Goal: Navigation & Orientation: Find specific page/section

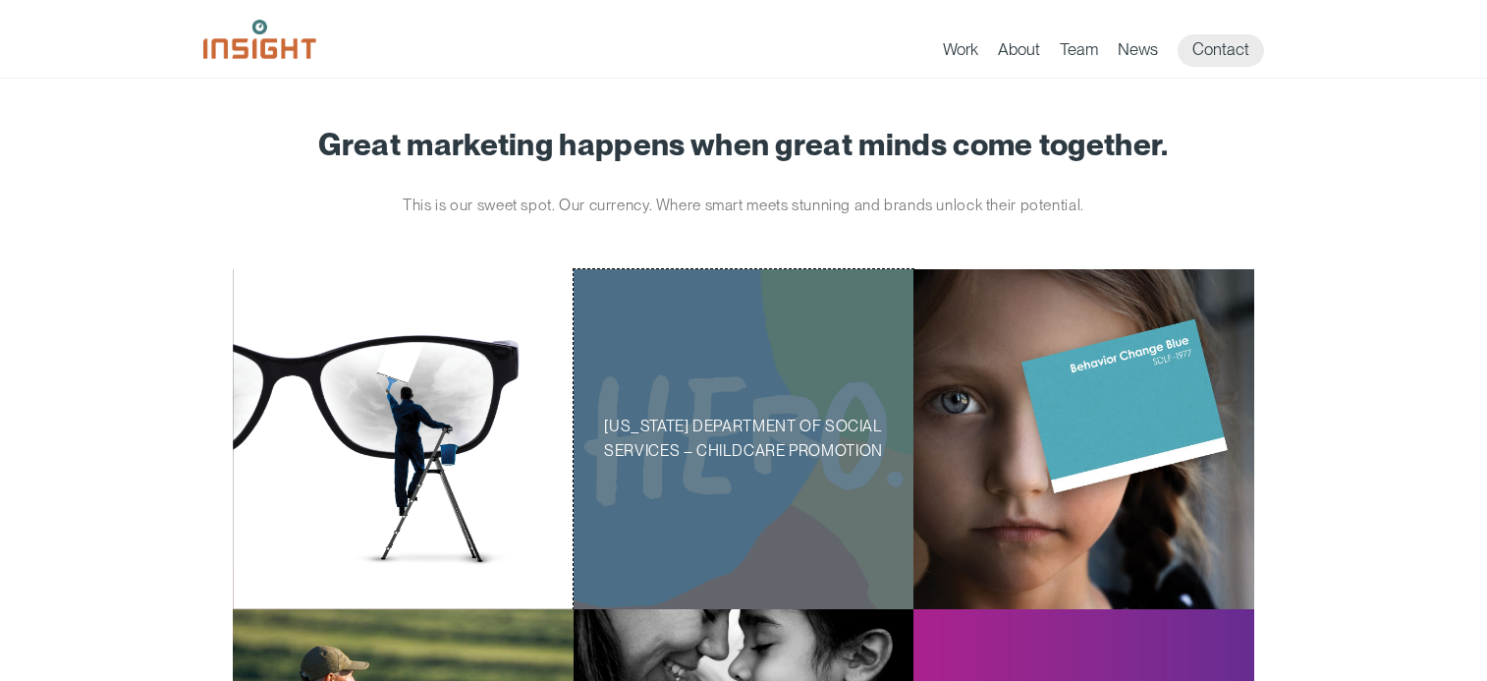
click at [695, 416] on p "[US_STATE] Department of Social Services – Childcare Promotion" at bounding box center [743, 439] width 279 height 49
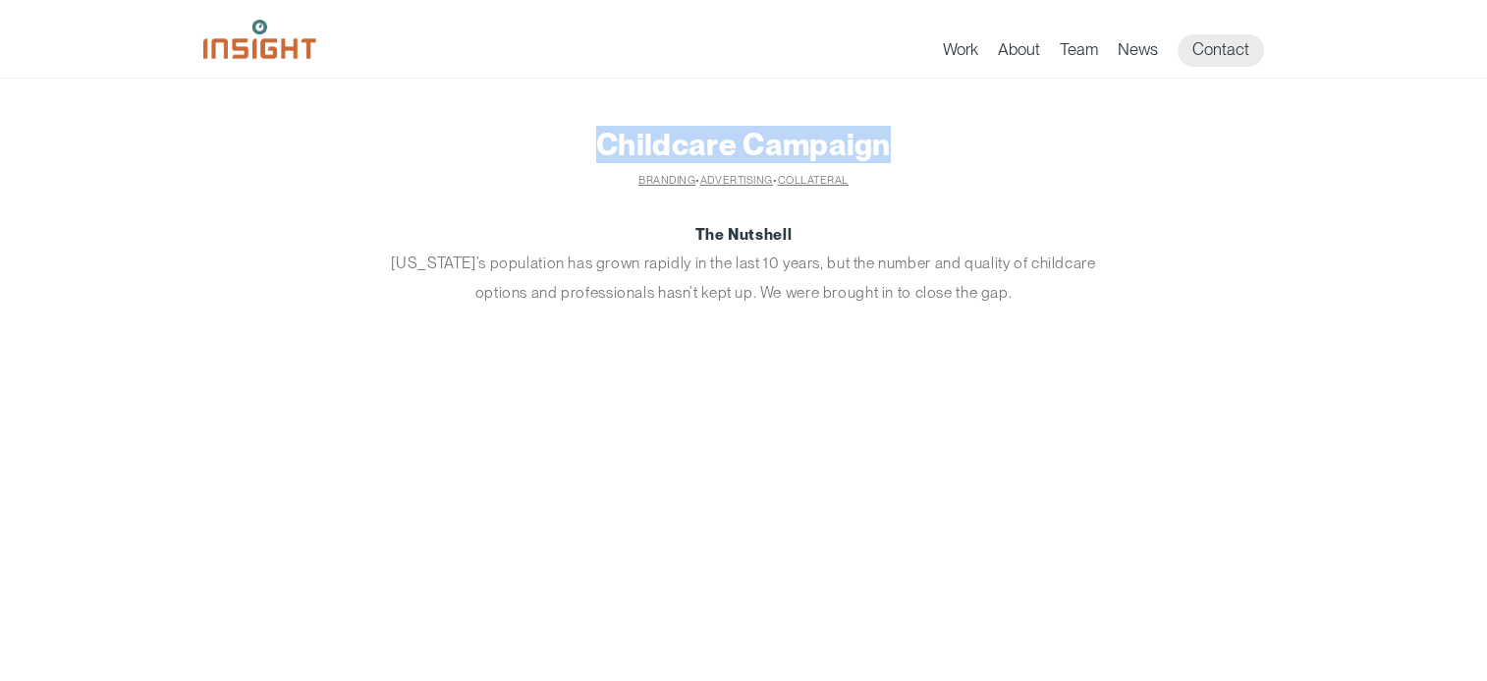
drag, startPoint x: 679, startPoint y: 139, endPoint x: 898, endPoint y: 147, distance: 219.3
click at [898, 147] on h1 "Childcare Campaign" at bounding box center [744, 144] width 1022 height 33
click at [973, 52] on link "Work" at bounding box center [960, 53] width 35 height 28
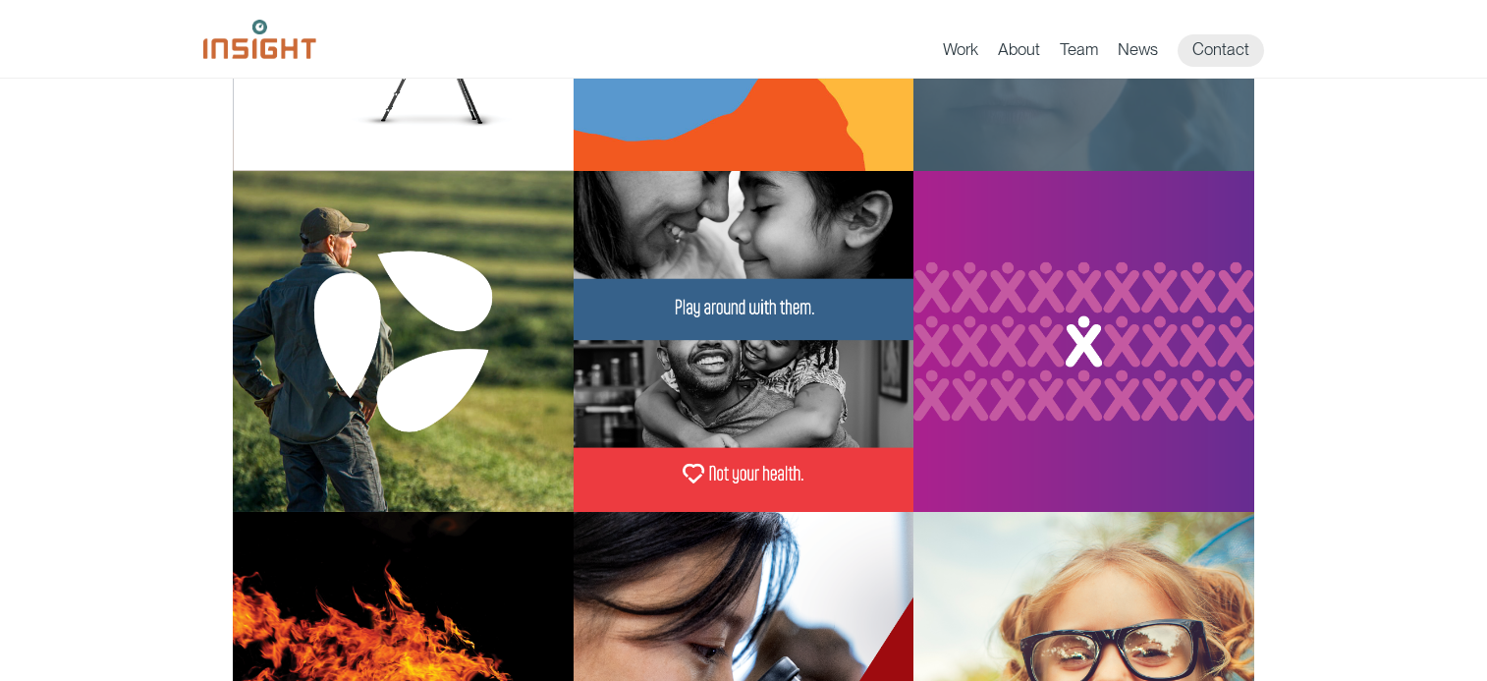
scroll to position [454, 0]
